Goal: Transaction & Acquisition: Purchase product/service

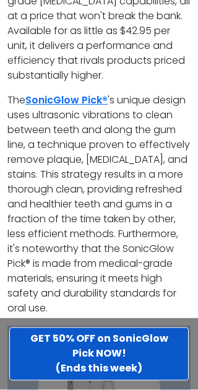
scroll to position [4913, 0]
click at [109, 375] on strong "GET 50% OFF on SonicGlow Pick NOW! (Ends this week)" at bounding box center [99, 353] width 138 height 44
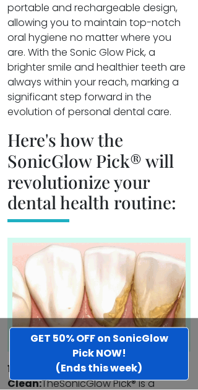
scroll to position [2337, 0]
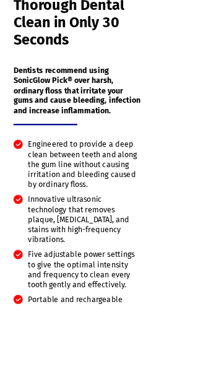
scroll to position [413, 0]
